Goal: Transaction & Acquisition: Purchase product/service

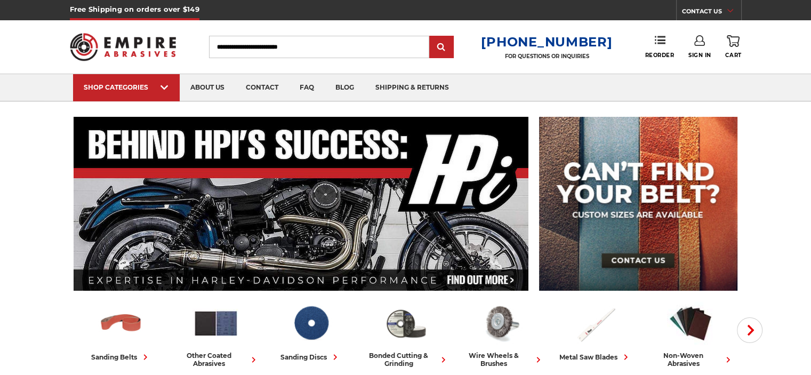
click at [318, 41] on input "Search" at bounding box center [319, 47] width 220 height 22
click at [326, 44] on input "Search" at bounding box center [319, 47] width 220 height 22
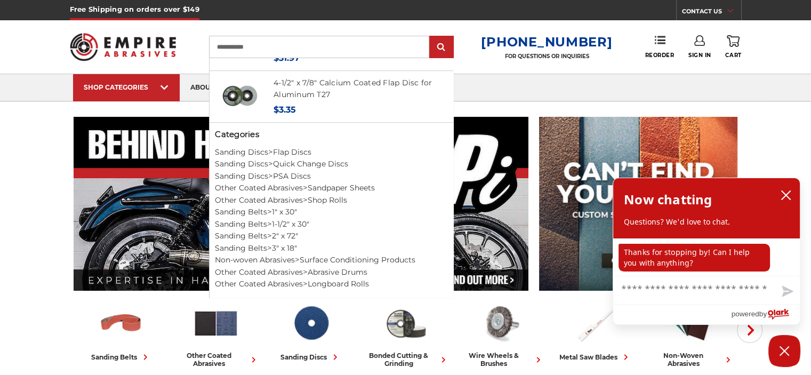
scroll to position [554, 0]
type input "**********"
click at [320, 189] on link "Sandpaper Sheets" at bounding box center [341, 188] width 67 height 10
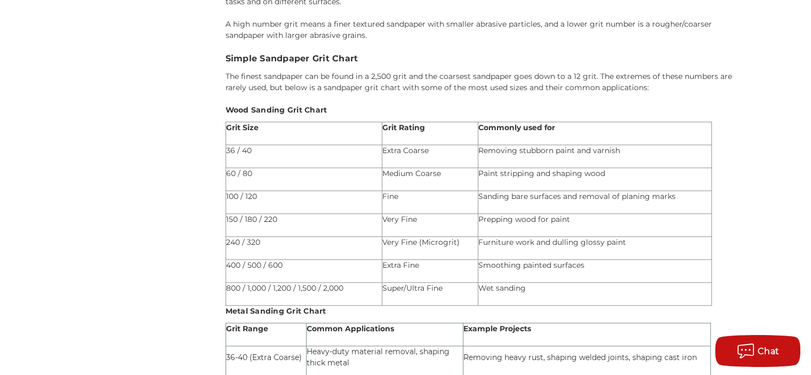
scroll to position [802, 0]
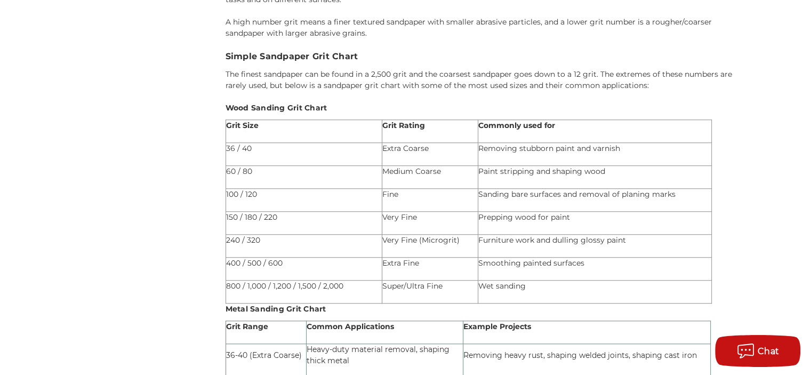
click at [266, 143] on p "36 / 40" at bounding box center [304, 148] width 156 height 11
click at [534, 143] on p "Removing stubborn paint and varnish" at bounding box center [595, 148] width 234 height 11
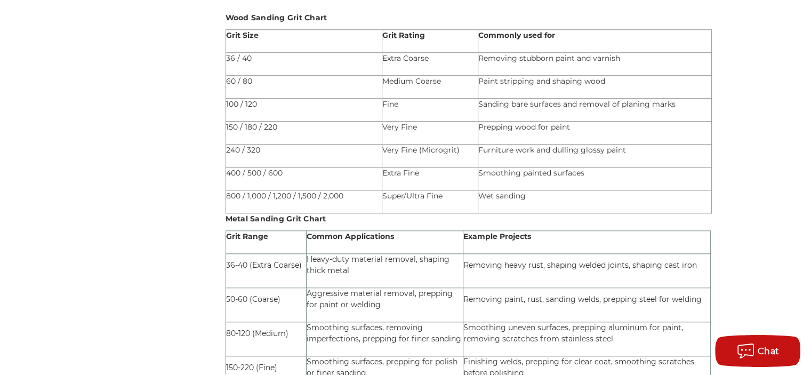
scroll to position [899, 0]
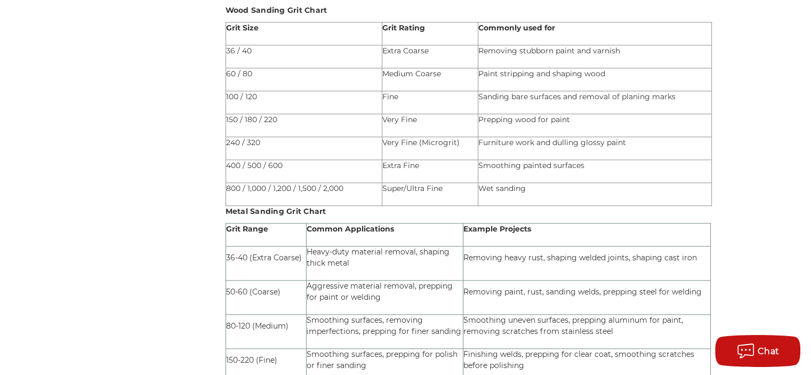
click at [239, 253] on span "36-40 (Extra Coarse)" at bounding box center [264, 258] width 76 height 10
click at [253, 252] on p "36-40 (Extra Coarse)" at bounding box center [266, 257] width 80 height 11
copy span "Extra"
